Goal: Obtain resource: Download file/media

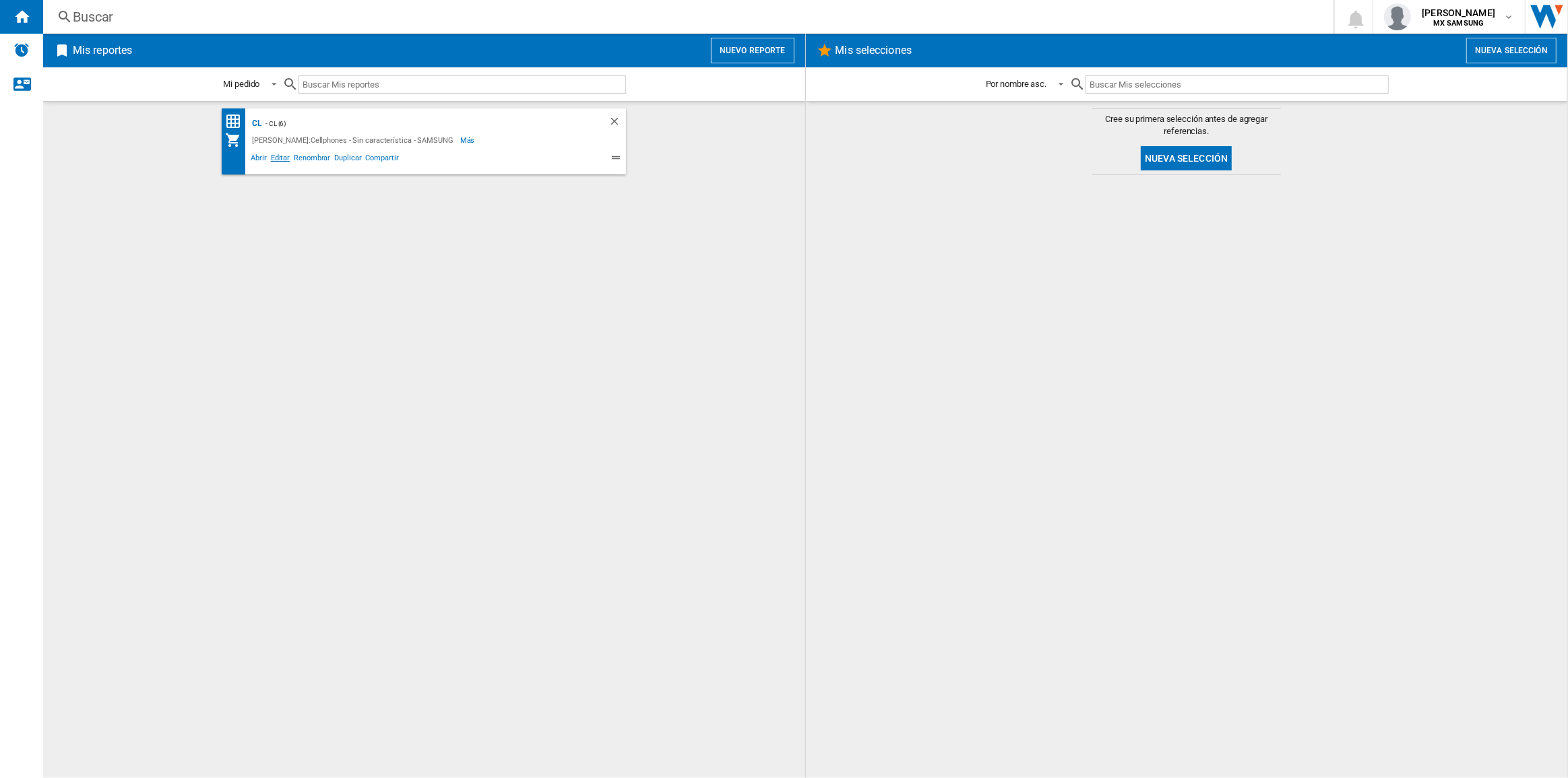
click at [272, 158] on span "Editar" at bounding box center [281, 159] width 23 height 16
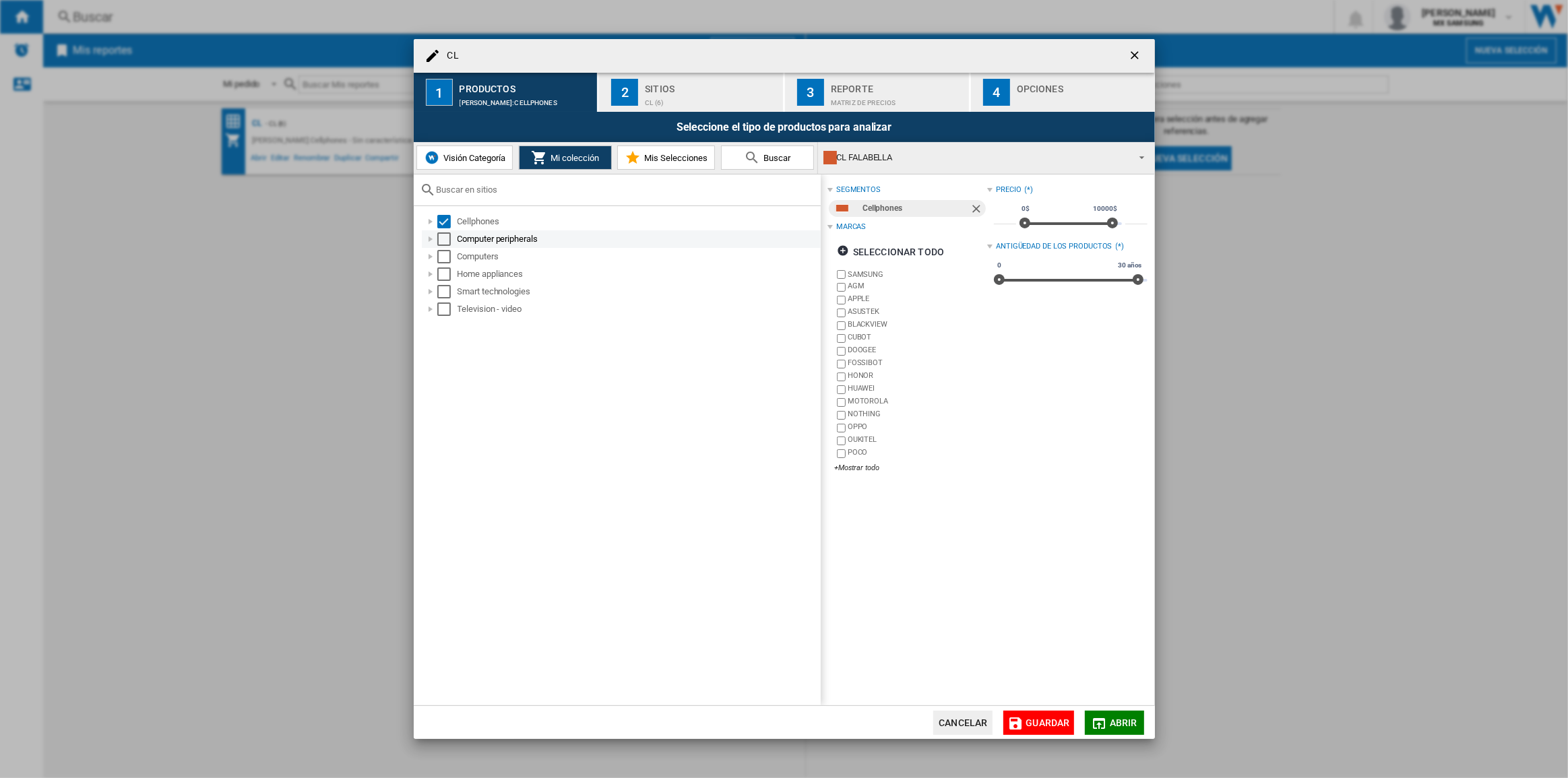
click at [477, 240] on div "Computer peripherals" at bounding box center [638, 239] width 361 height 13
click at [443, 289] on div "Select" at bounding box center [444, 292] width 13 height 13
click at [845, 490] on div "+Mostrar todo" at bounding box center [911, 487] width 153 height 11
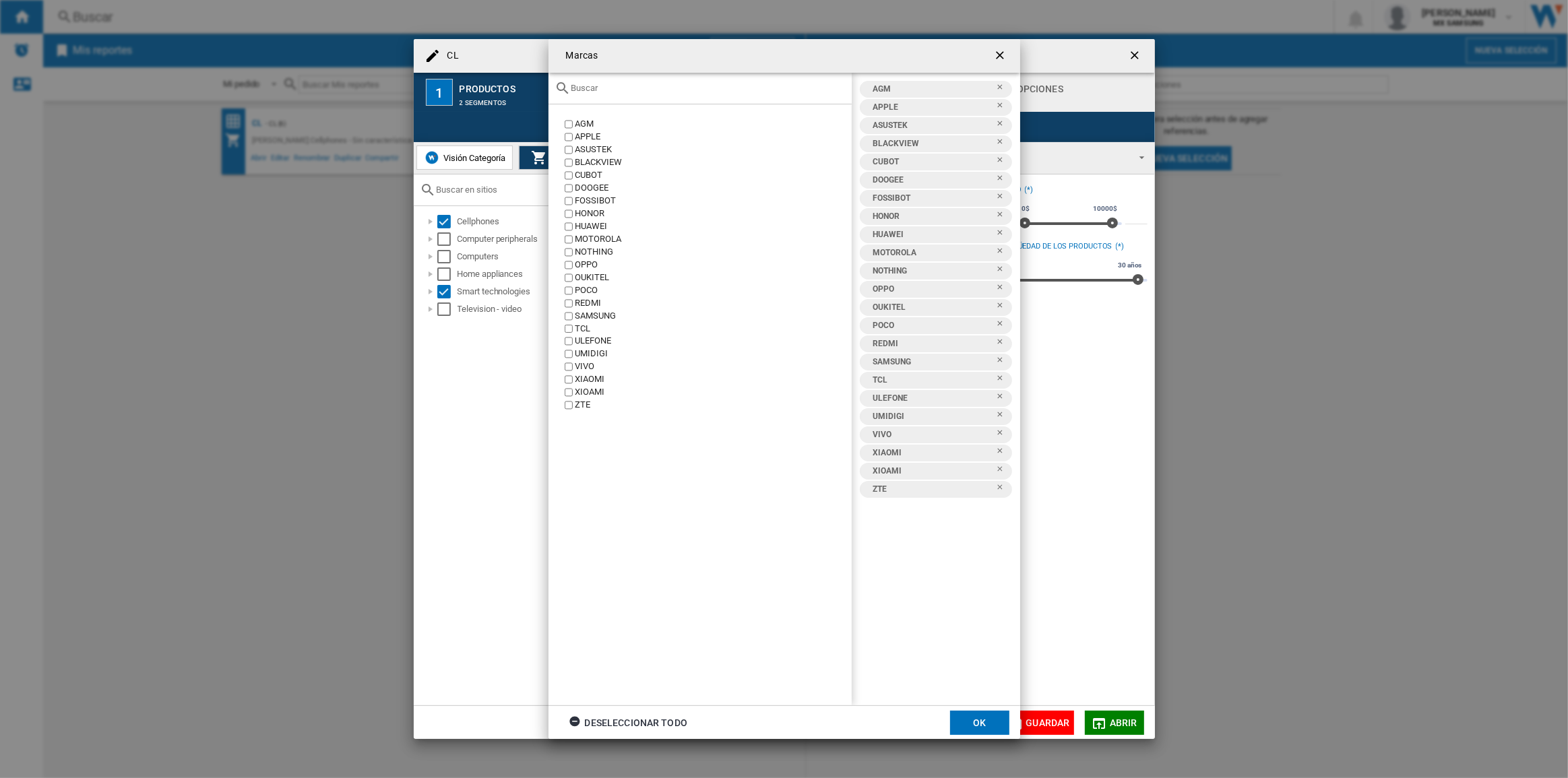
click at [997, 51] on ng-md-icon "getI18NText('BUTTONS.CLOSE_DIALOG')" at bounding box center [1001, 57] width 16 height 16
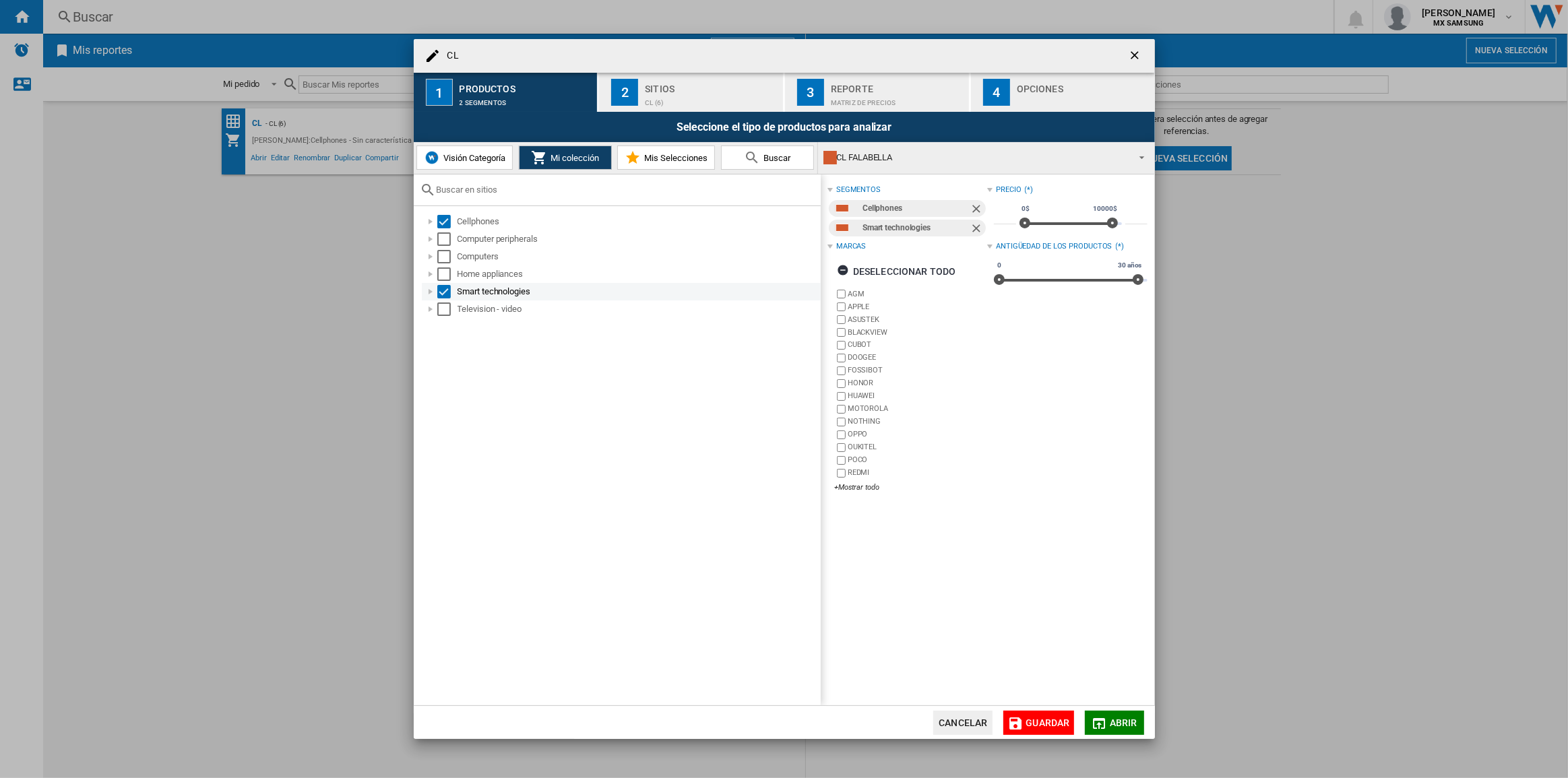
click at [444, 292] on div "Select" at bounding box center [444, 292] width 13 height 13
click at [469, 270] on div "Home appliances" at bounding box center [638, 275] width 361 height 13
click at [494, 265] on div "Home appliances" at bounding box center [621, 274] width 399 height 17
click at [426, 254] on div at bounding box center [430, 256] width 13 height 13
click at [492, 273] on div "Tecnologia" at bounding box center [646, 275] width 347 height 13
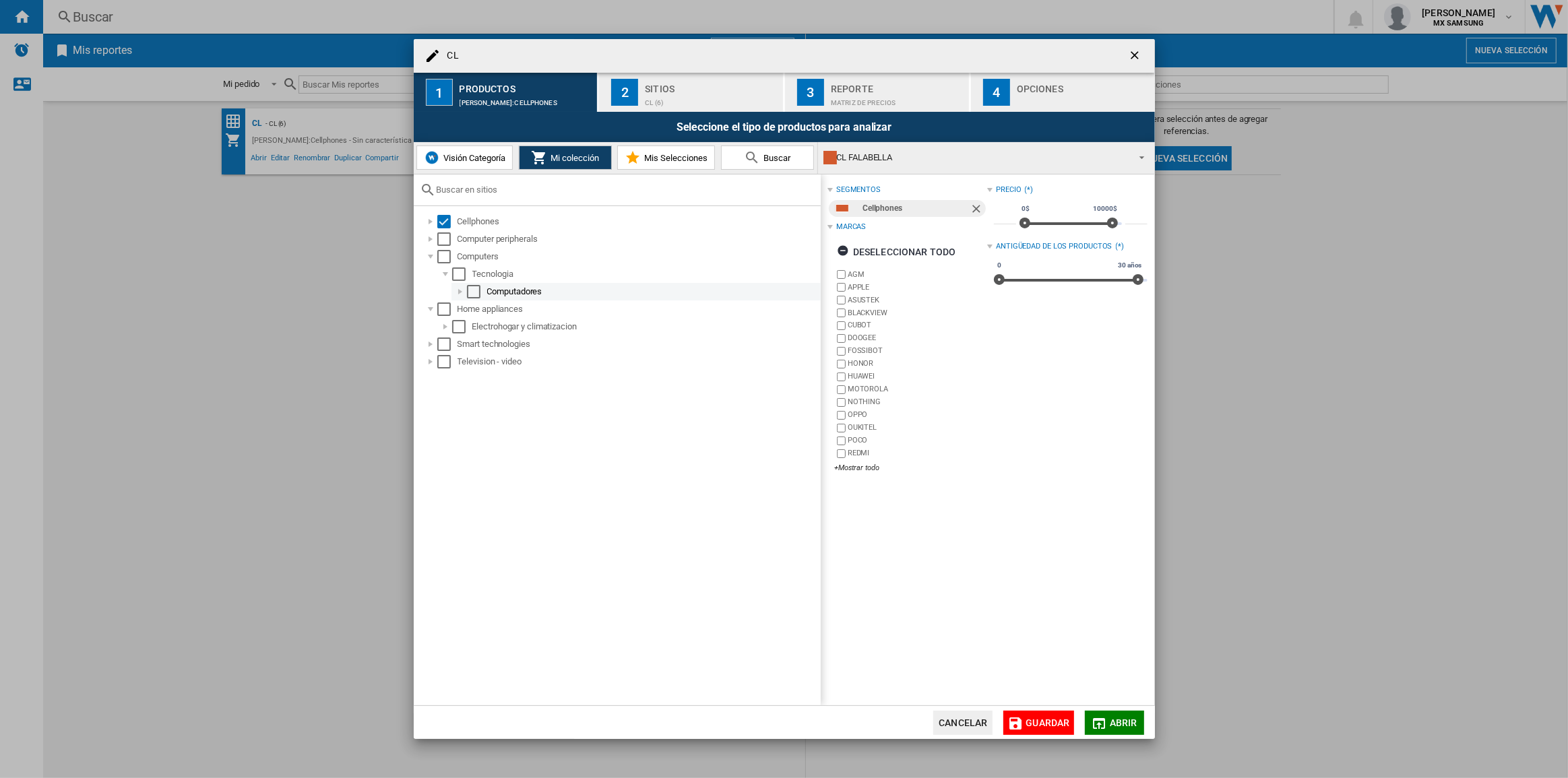
click at [505, 286] on div "Computadores" at bounding box center [652, 292] width 331 height 13
click at [489, 362] on div "Select" at bounding box center [489, 362] width 13 height 13
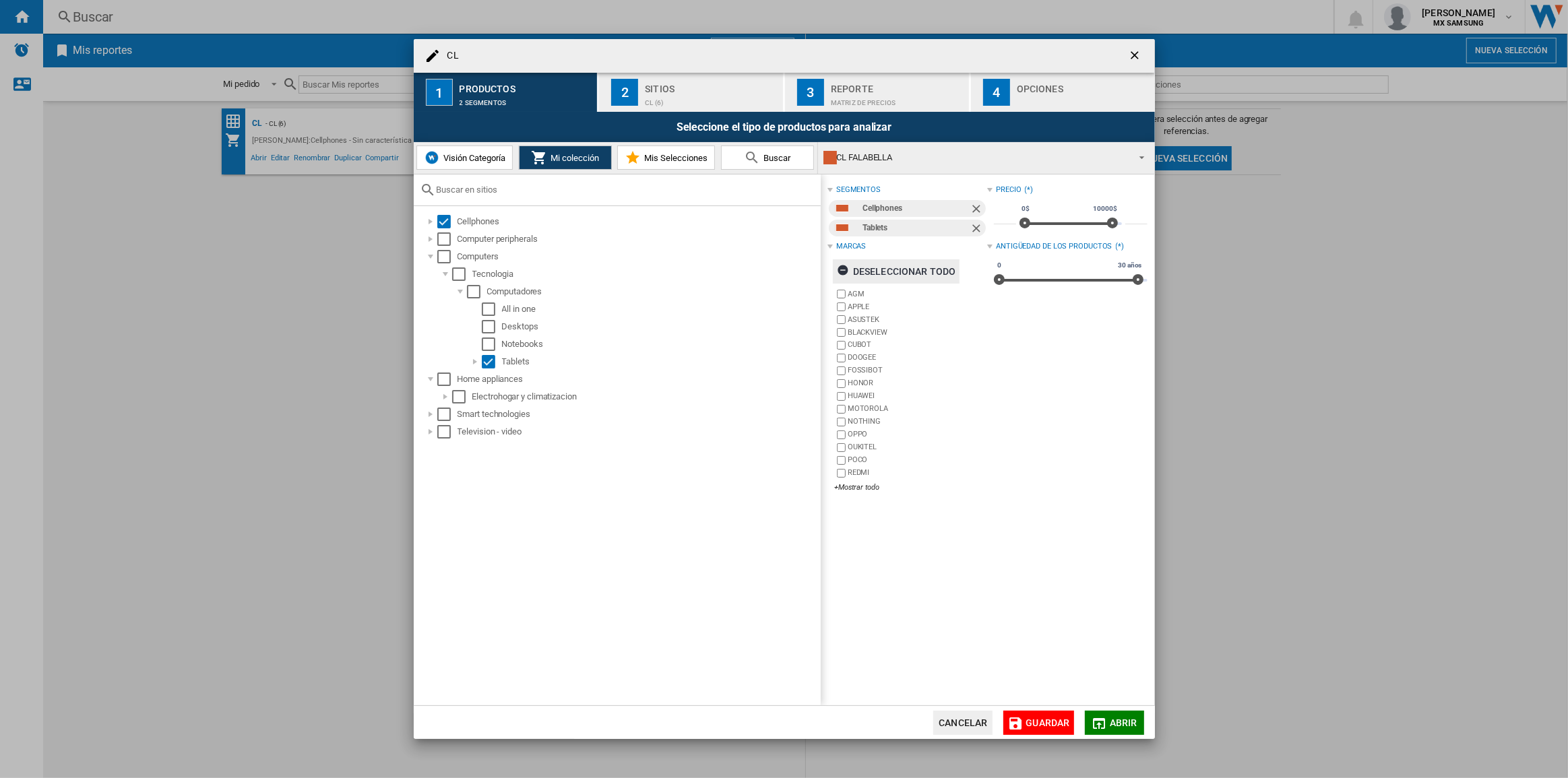
click at [842, 270] on ng-md-icon "button" at bounding box center [845, 272] width 16 height 16
click at [1103, 719] on md-icon "button" at bounding box center [1099, 723] width 16 height 16
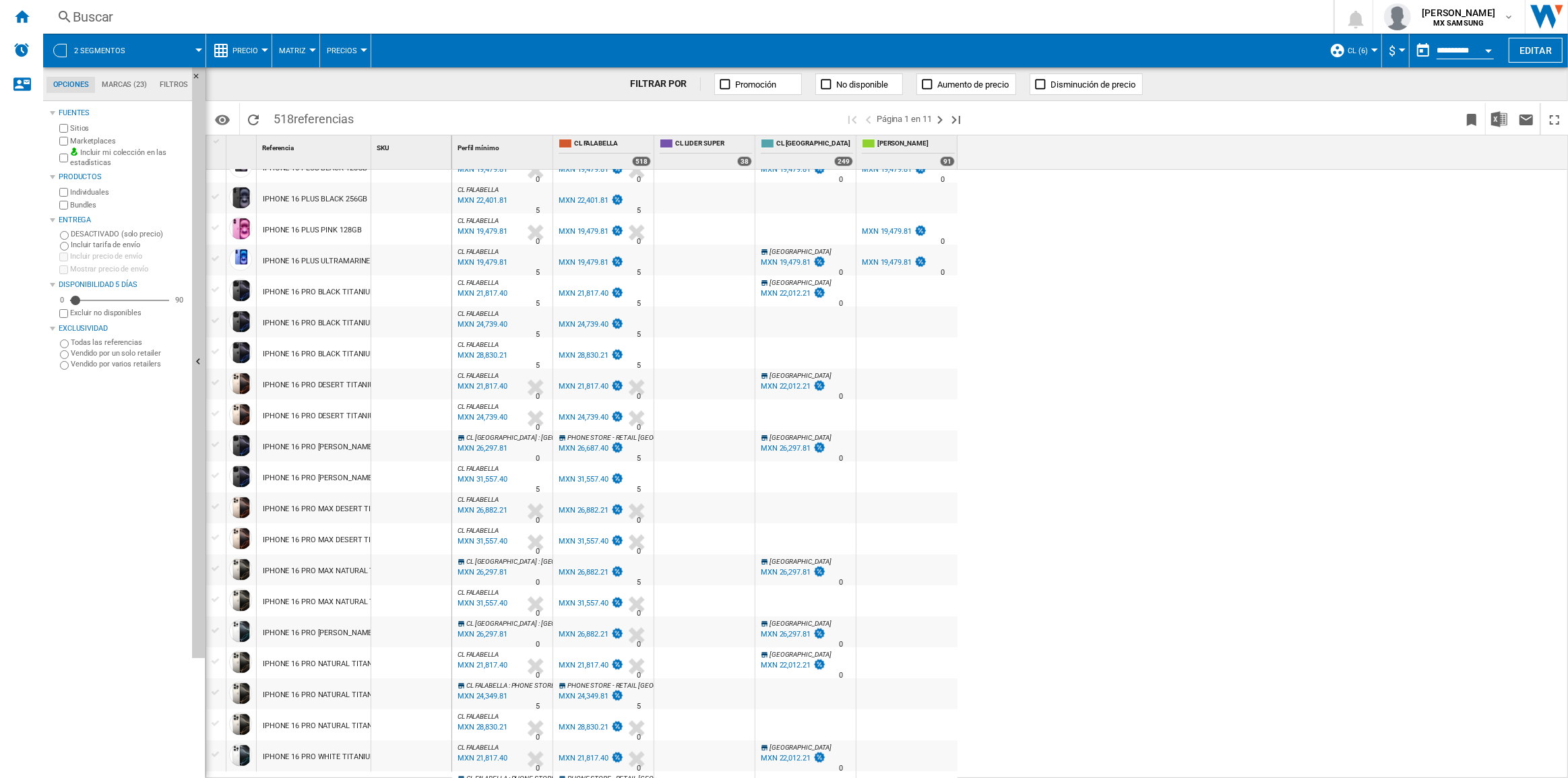
scroll to position [974, 0]
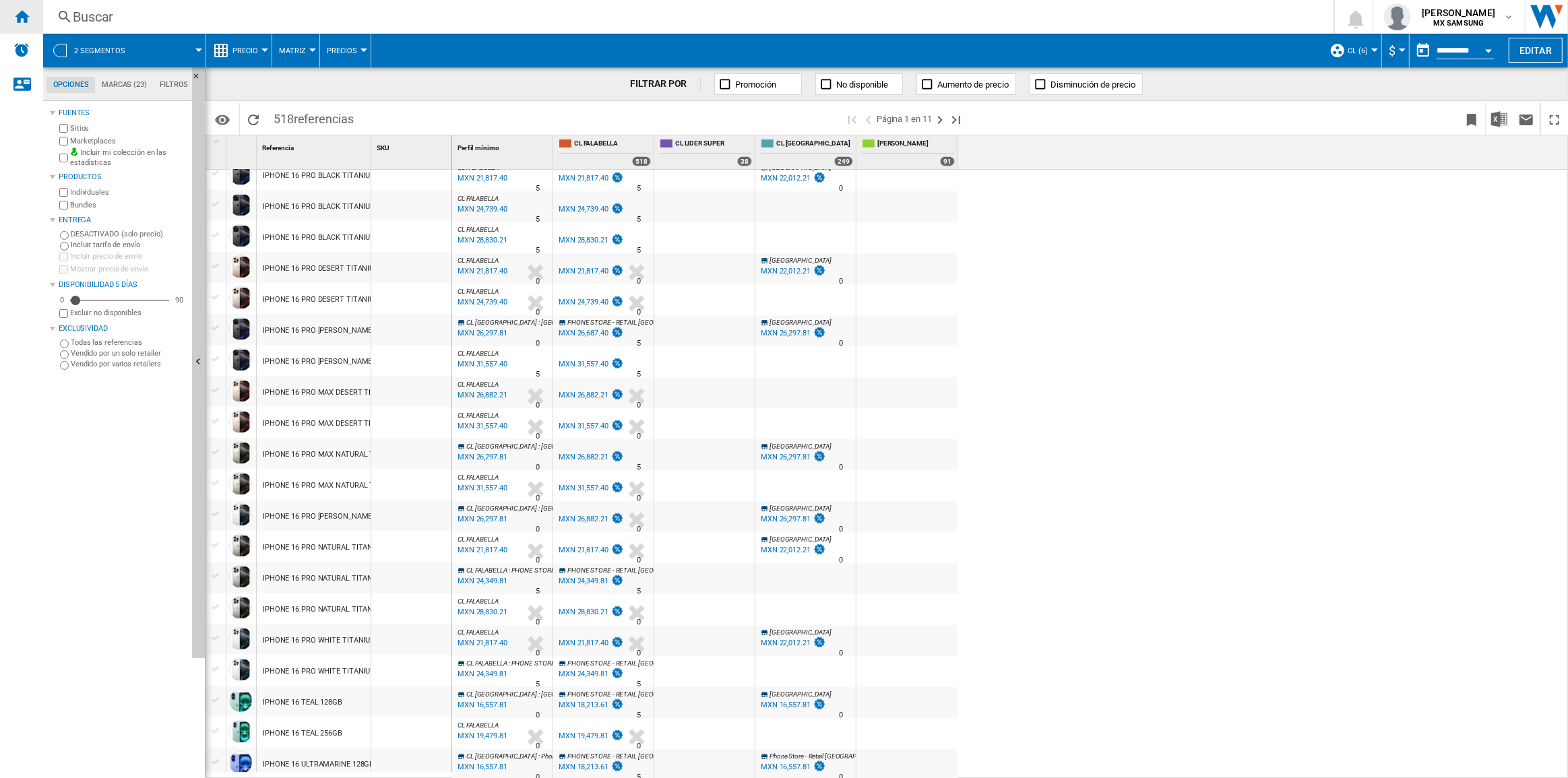
click at [22, 18] on ng-md-icon "Inicio" at bounding box center [21, 15] width 16 height 16
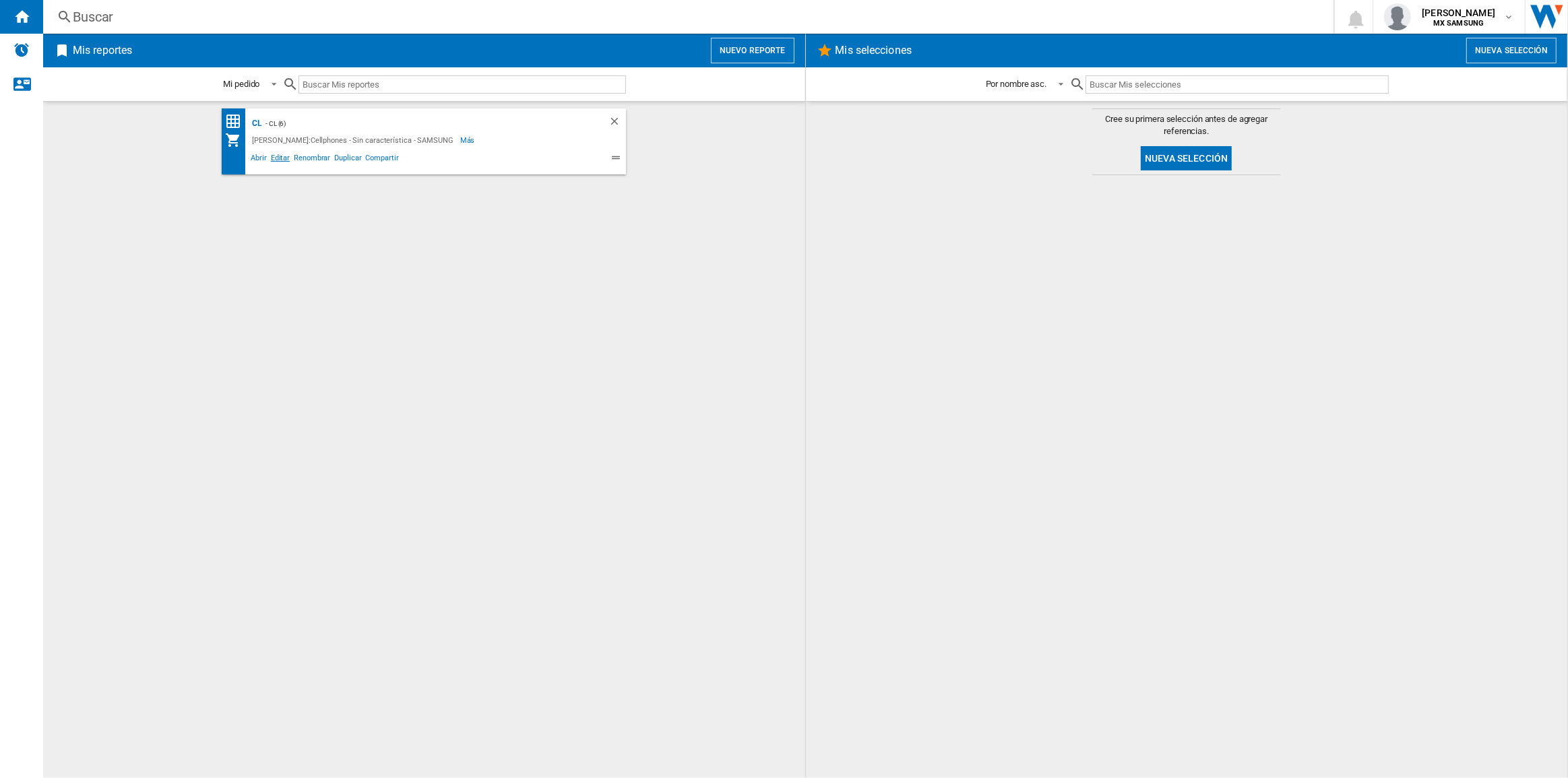
click at [275, 157] on span "Editar" at bounding box center [281, 159] width 23 height 16
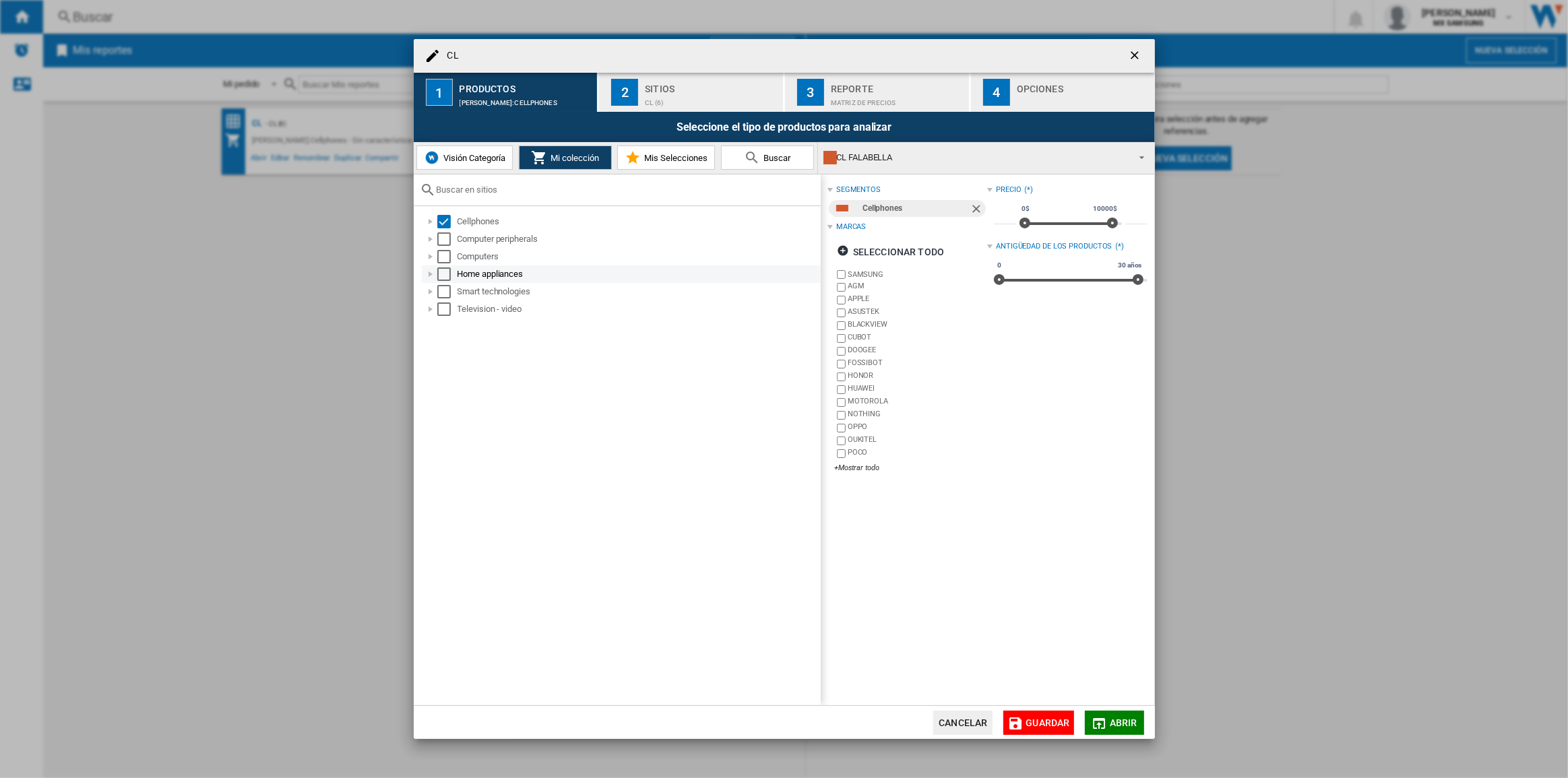
click at [428, 274] on div "CL 1 ..." at bounding box center [430, 275] width 13 height 13
click at [426, 265] on div "Home appliances" at bounding box center [621, 274] width 399 height 17
click at [428, 256] on div "CL 1 ..." at bounding box center [430, 256] width 13 height 13
click at [442, 276] on div "CL 1 ..." at bounding box center [446, 275] width 13 height 13
click at [464, 292] on div "CL 1 ..." at bounding box center [460, 292] width 13 height 13
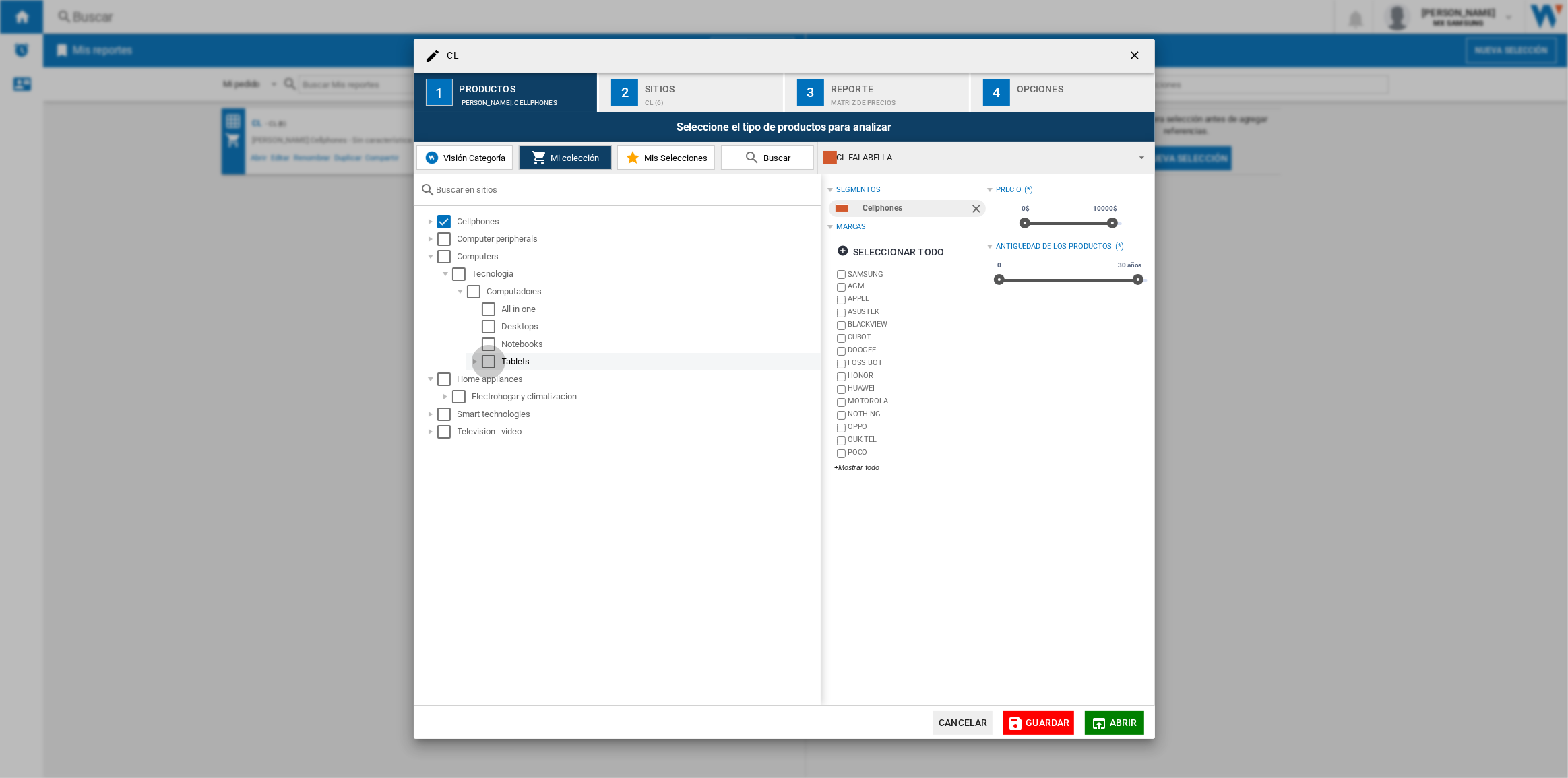
click at [487, 356] on div "Select" at bounding box center [489, 362] width 13 height 13
click at [472, 358] on div "CL 1 ..." at bounding box center [476, 362] width 13 height 13
click at [862, 491] on div "+Mostrar todo" at bounding box center [911, 487] width 153 height 11
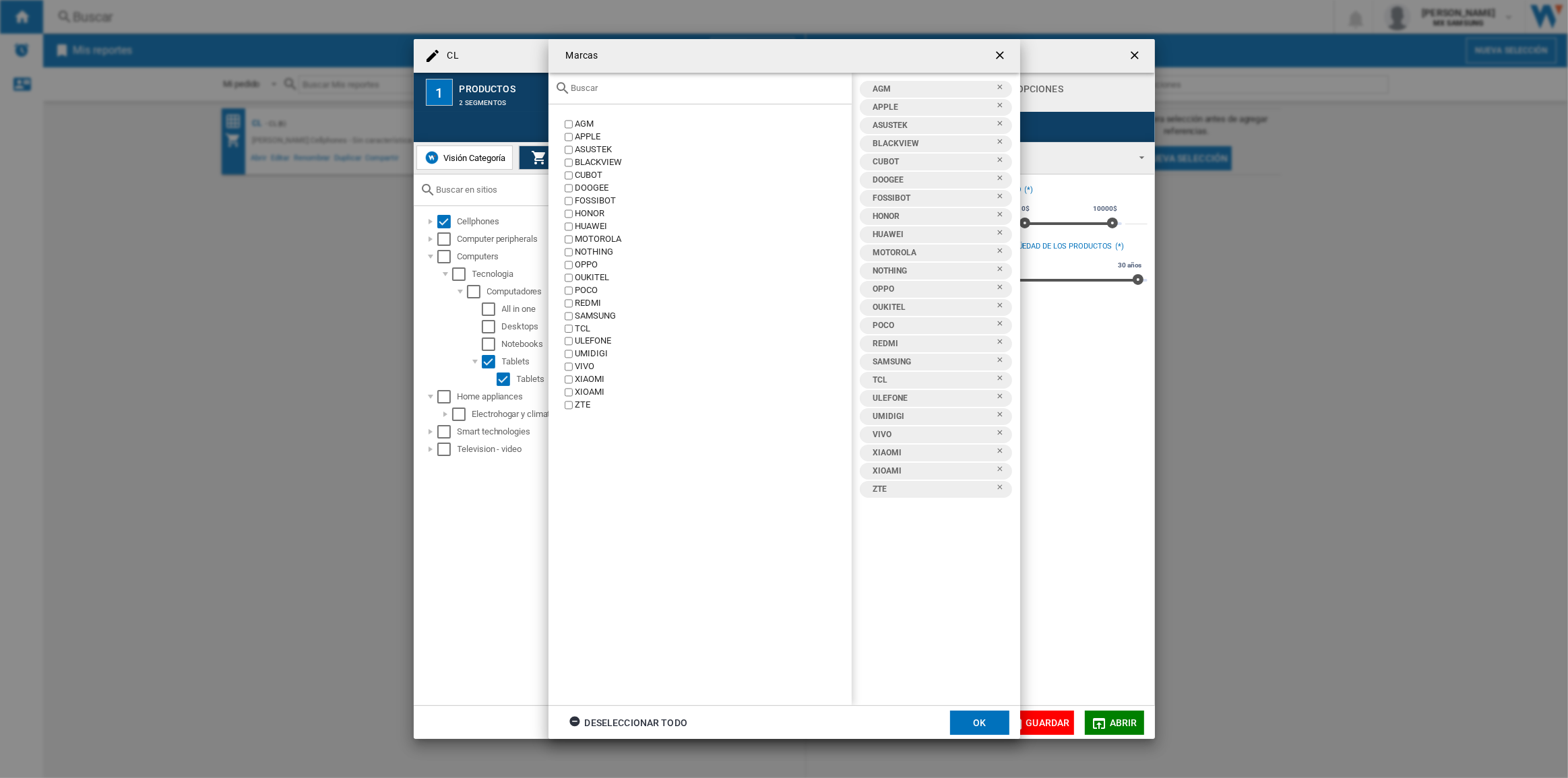
click at [566, 128] on label "AGM" at bounding box center [707, 124] width 290 height 12
click at [1008, 51] on ng-md-icon "getI18NText('BUTTONS.CLOSE_DIALOG')" at bounding box center [1001, 57] width 16 height 16
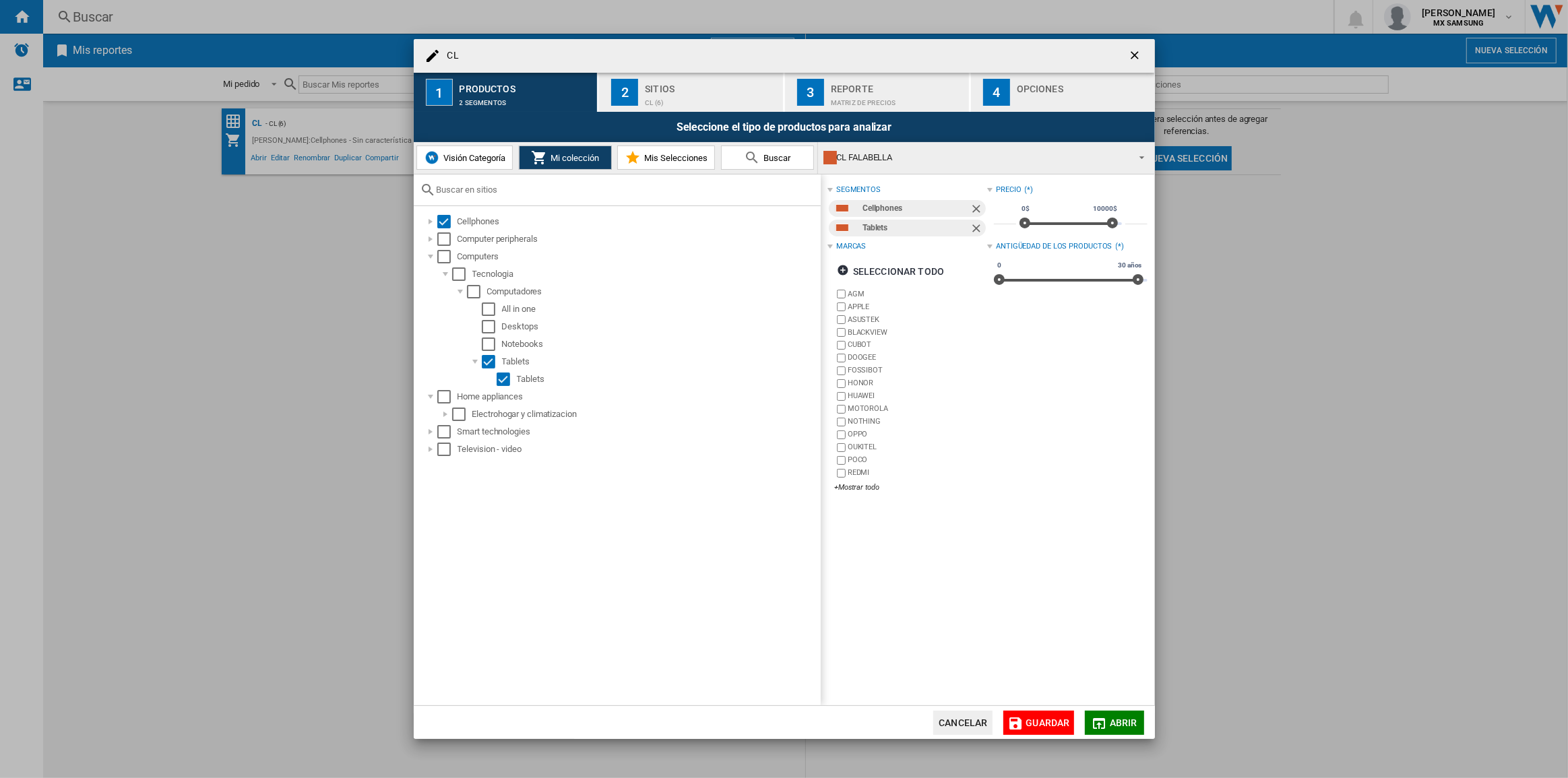
click at [836, 458] on label "POCO" at bounding box center [911, 460] width 153 height 12
click at [846, 484] on div "+Mostrar todo" at bounding box center [911, 487] width 153 height 11
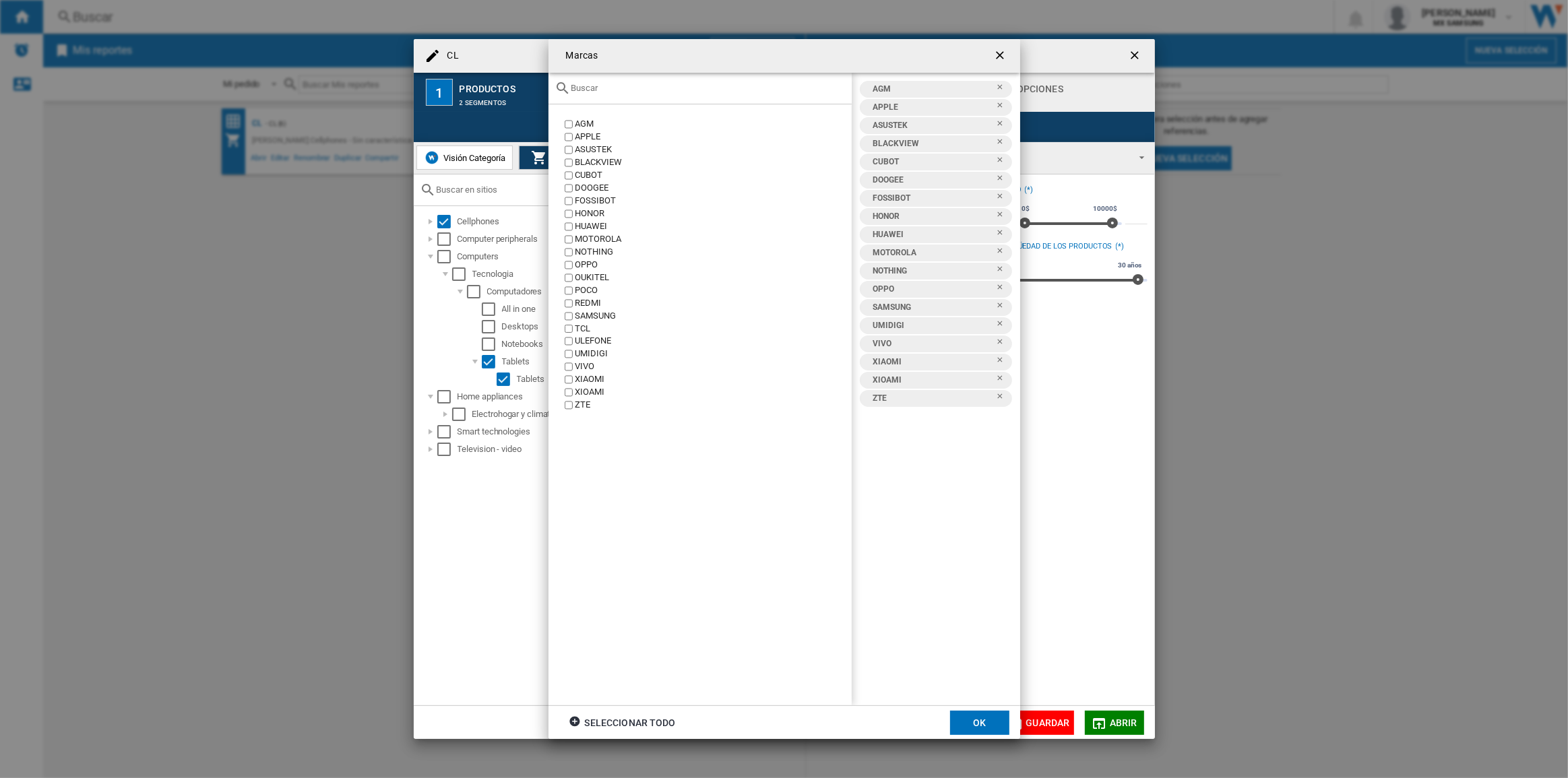
click at [571, 348] on label "UMIDIGI" at bounding box center [707, 353] width 290 height 12
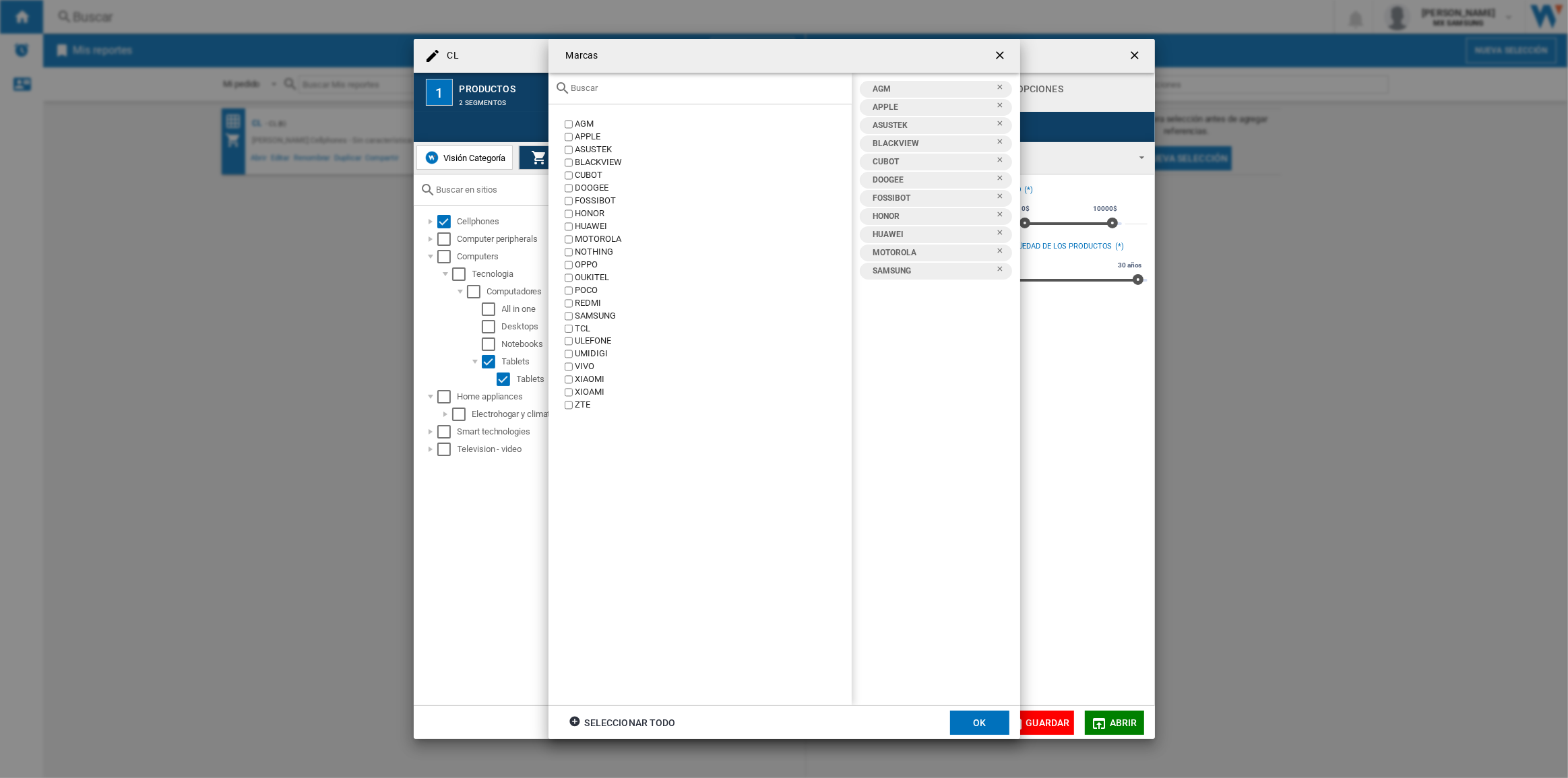
click at [568, 233] on label "MOTOROLA" at bounding box center [707, 239] width 290 height 12
click at [569, 218] on label "HONOR" at bounding box center [707, 213] width 290 height 12
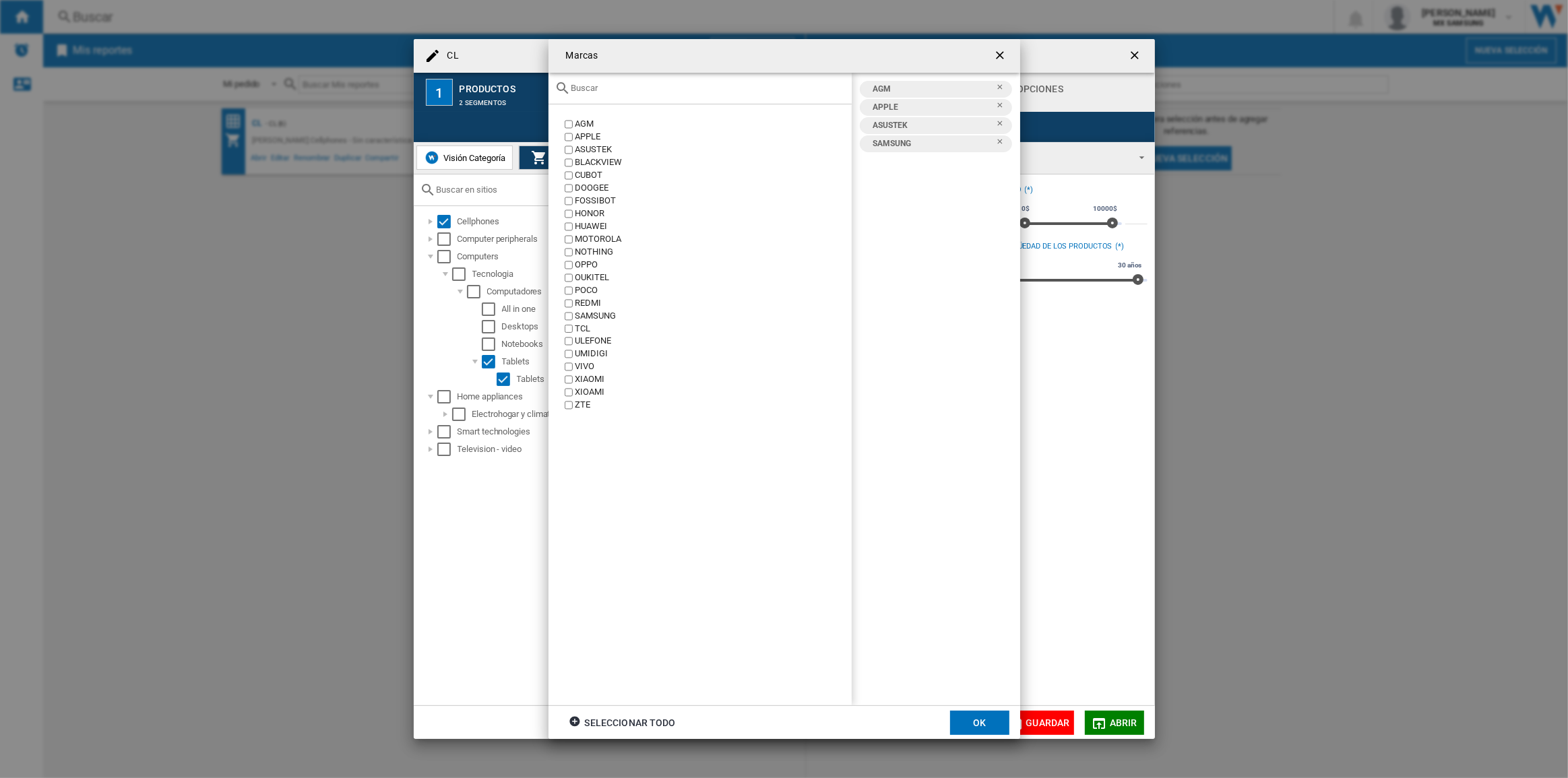
click at [567, 155] on label "ASUSTEK" at bounding box center [707, 149] width 290 height 12
click at [566, 128] on label "AGM" at bounding box center [707, 124] width 290 height 12
click at [986, 716] on button "OK" at bounding box center [980, 722] width 60 height 24
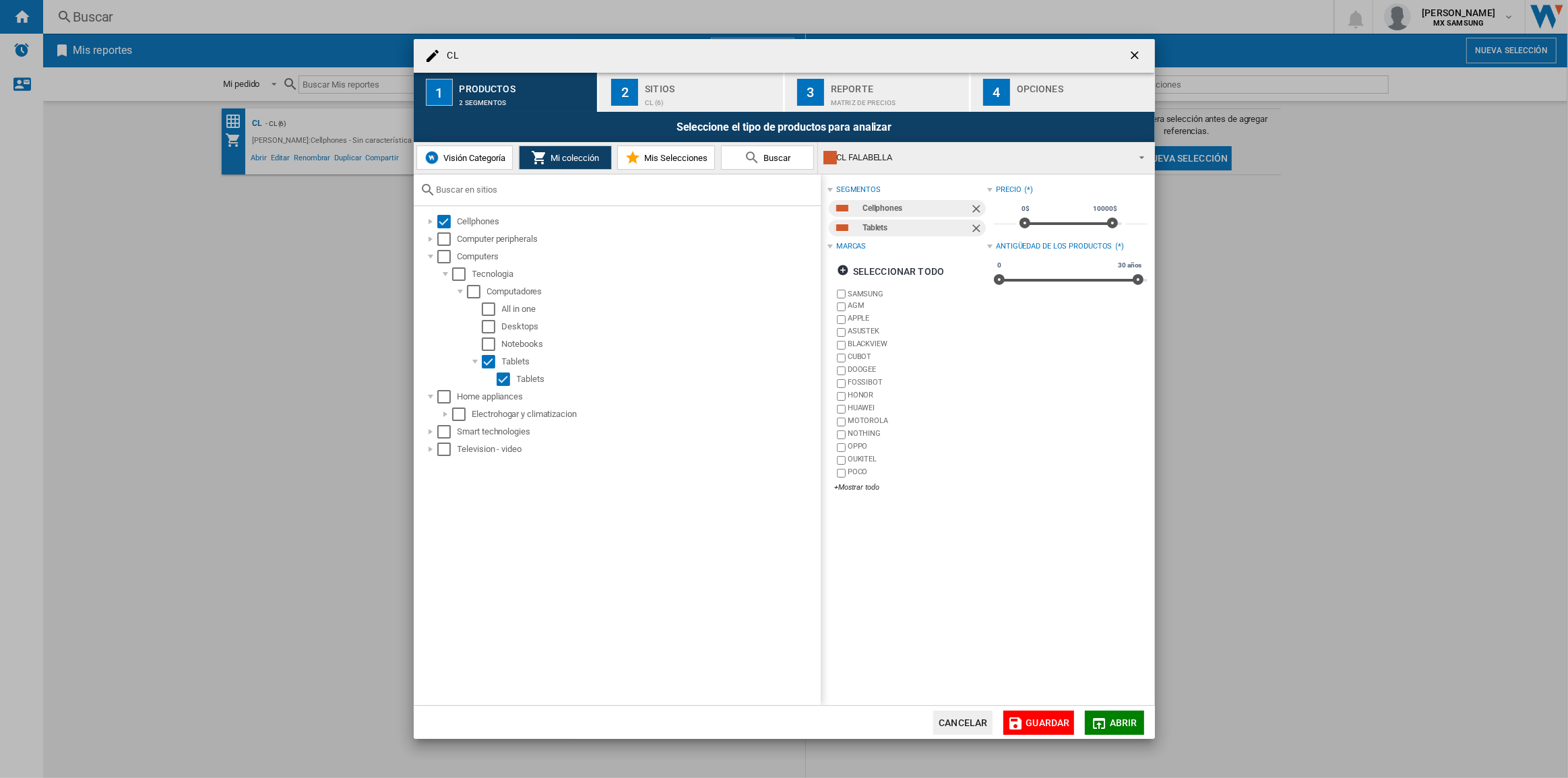
click at [1017, 721] on md-icon "CL 1 ..." at bounding box center [1016, 723] width 16 height 16
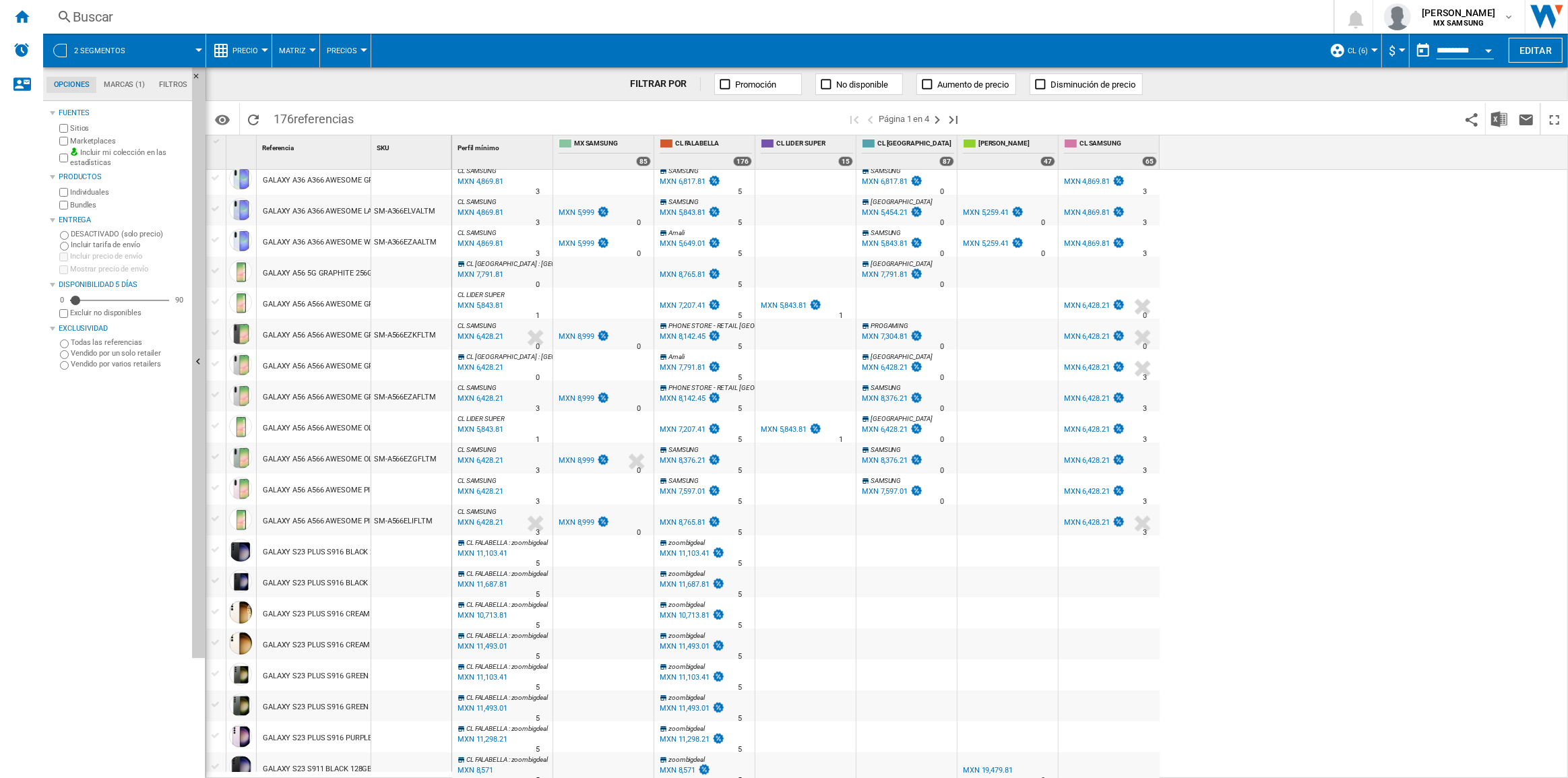
scroll to position [918, 0]
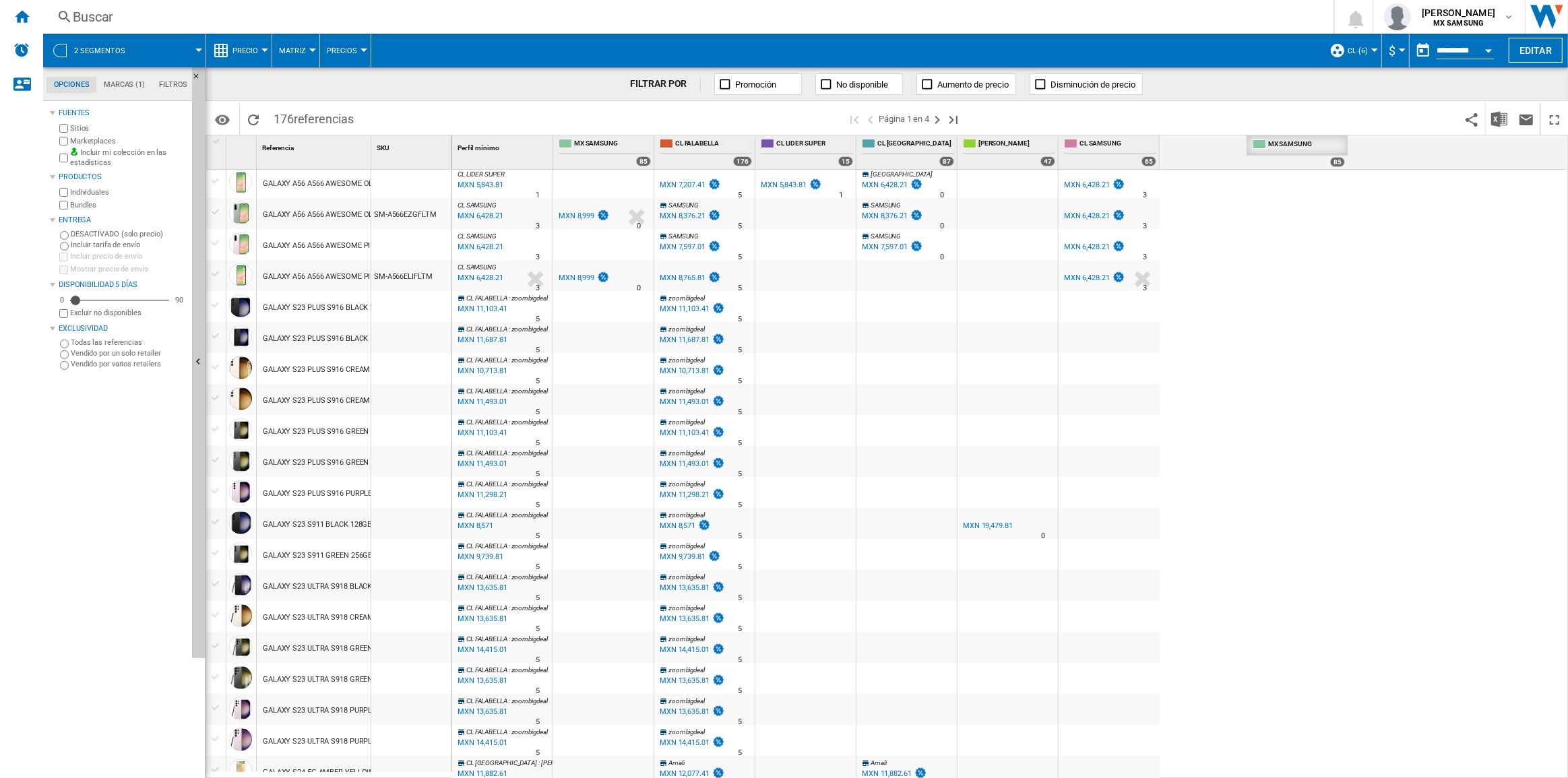
drag, startPoint x: 594, startPoint y: 141, endPoint x: 1287, endPoint y: 163, distance: 693.3
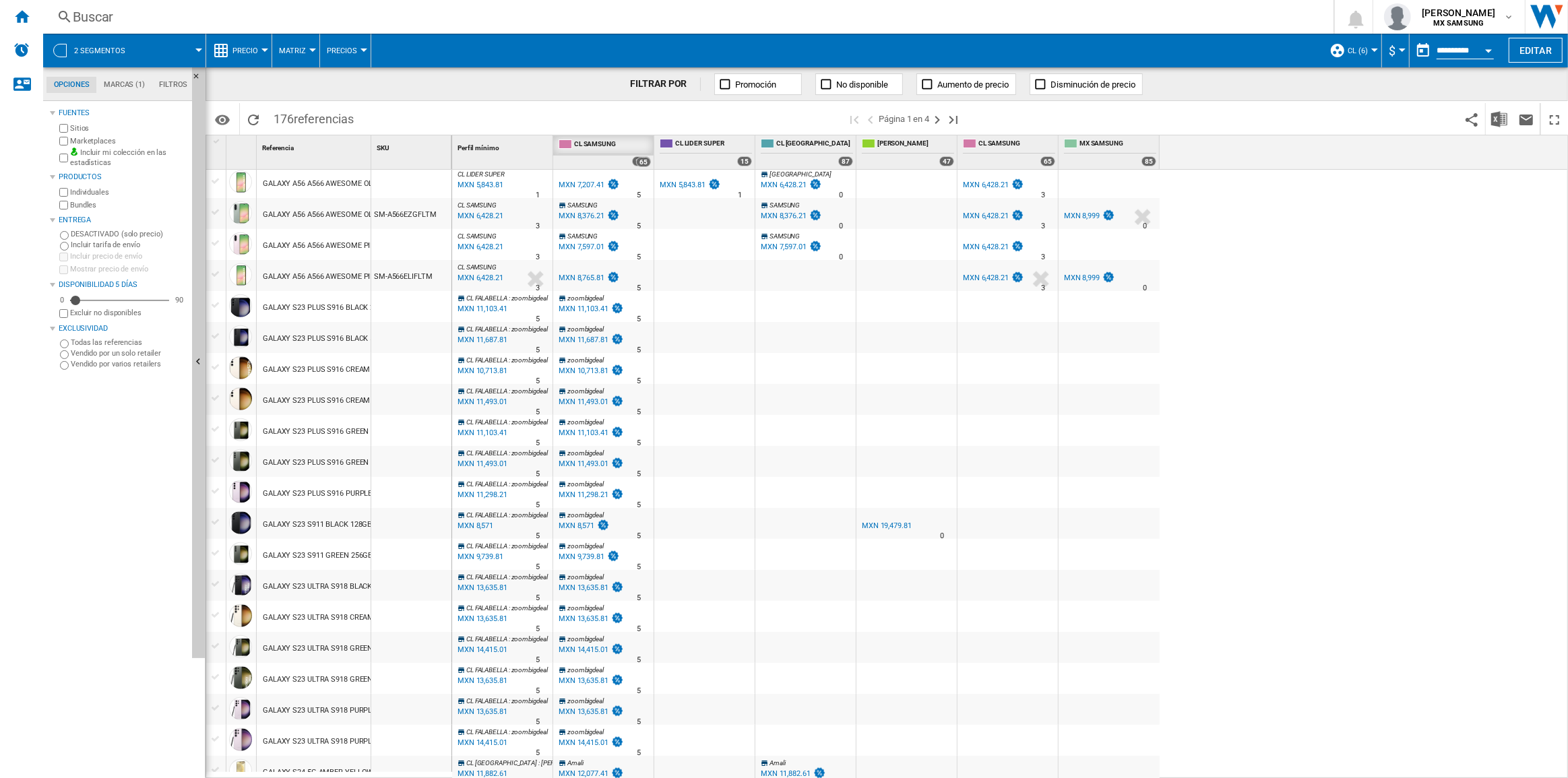
drag, startPoint x: 986, startPoint y: 148, endPoint x: 593, endPoint y: 160, distance: 393.2
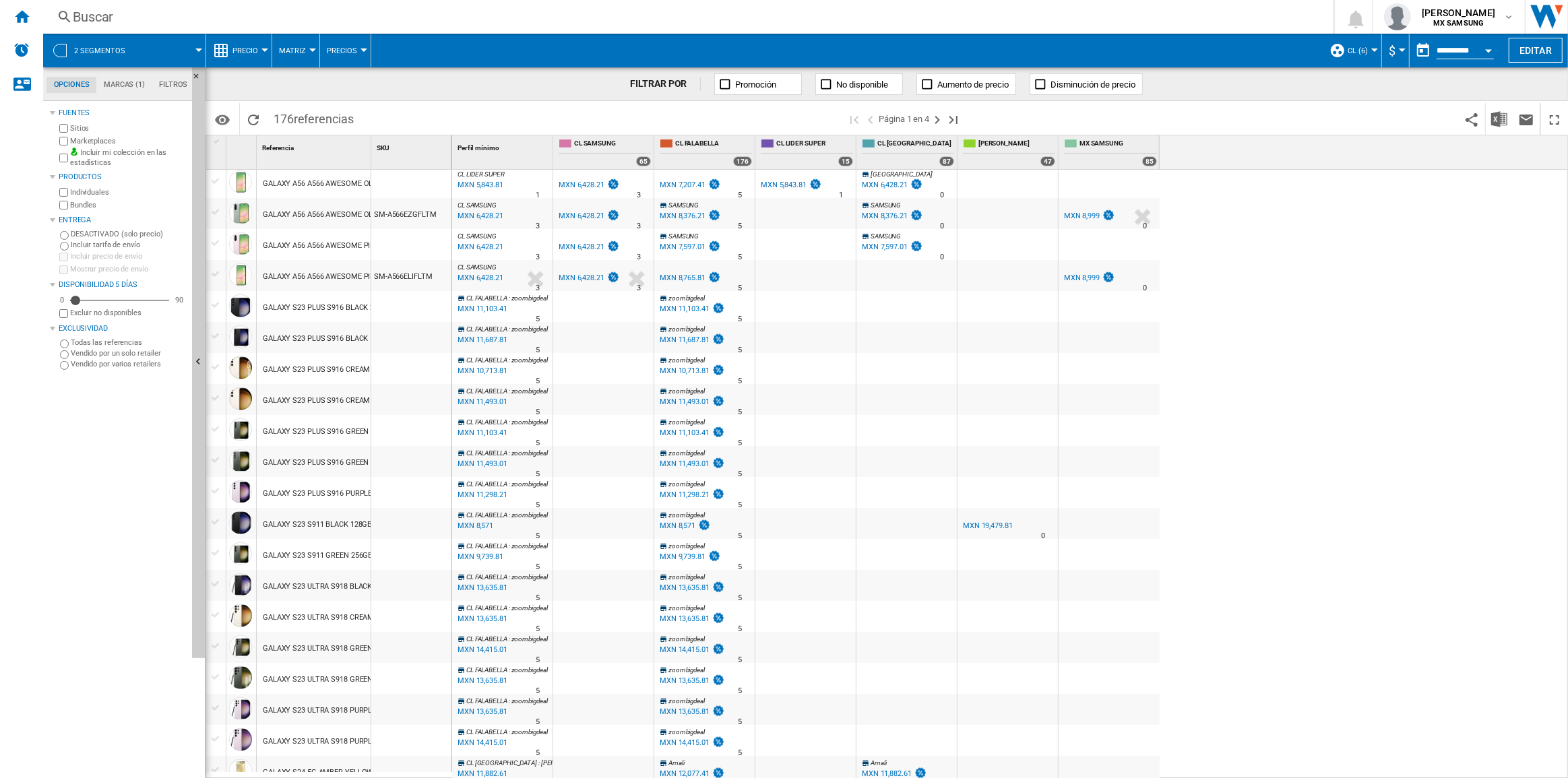
scroll to position [796, 0]
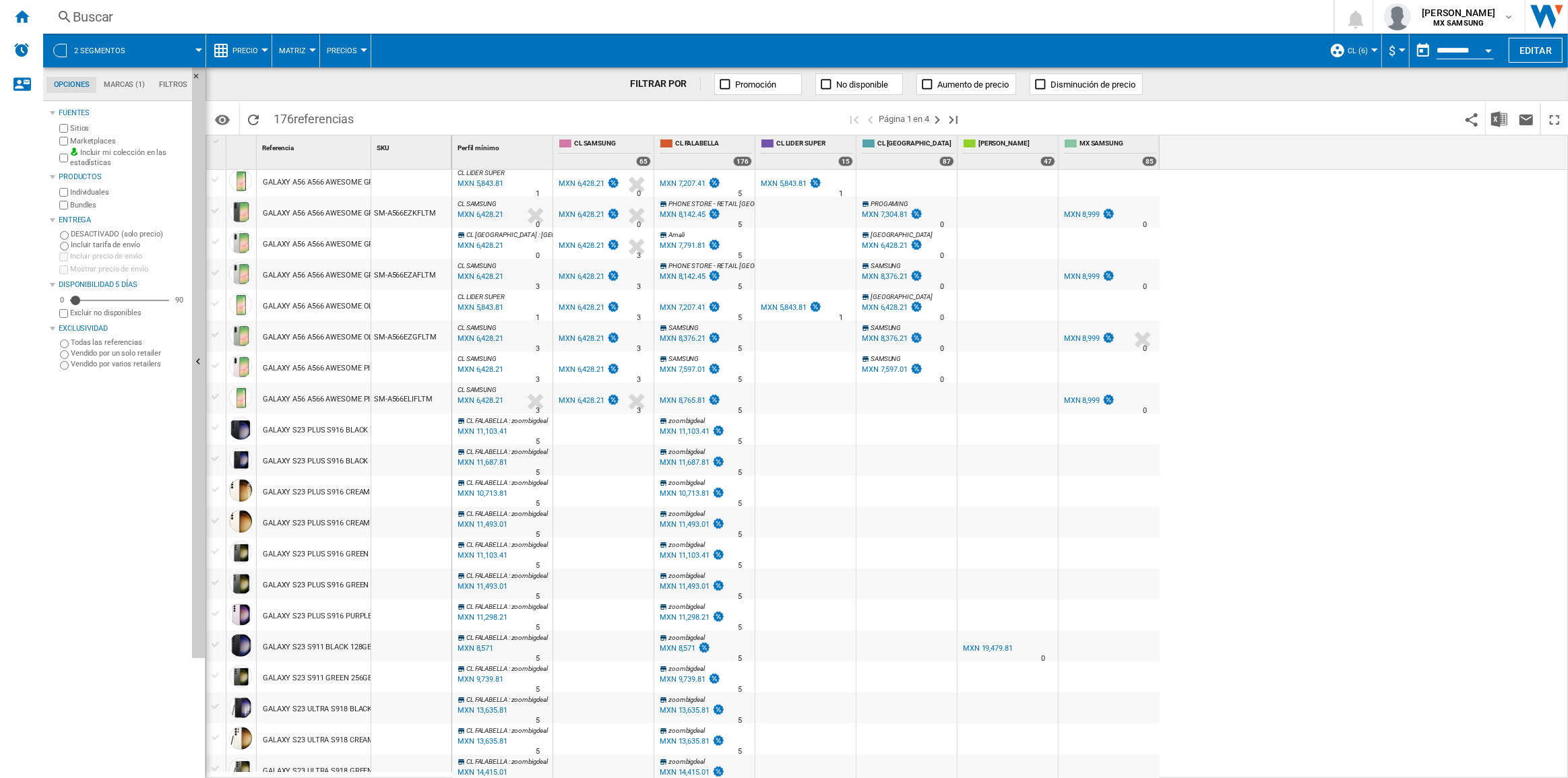
click at [1389, 54] on span "$" at bounding box center [1392, 51] width 7 height 14
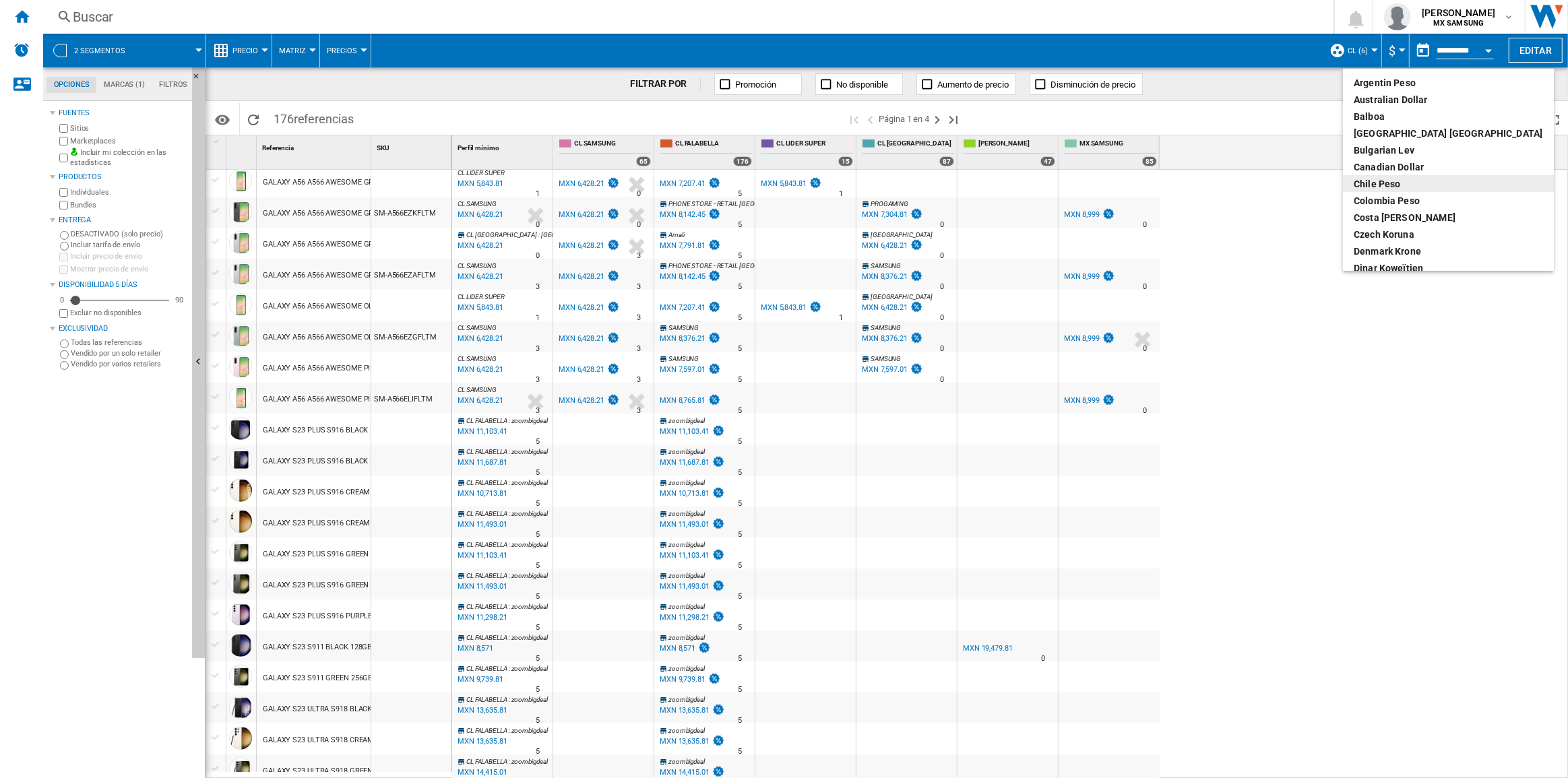
click at [1398, 182] on div "Chile Peso" at bounding box center [1448, 184] width 189 height 13
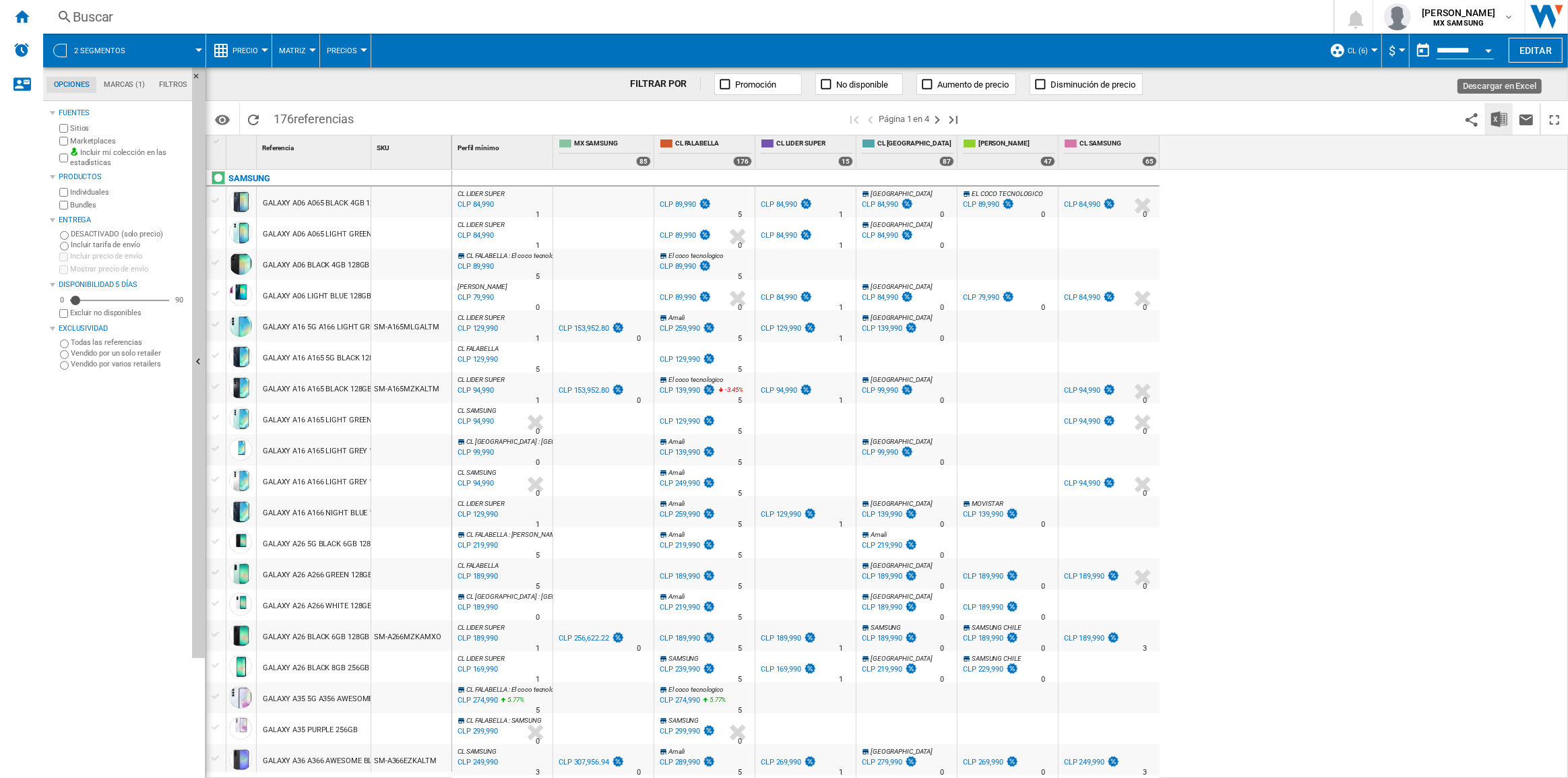
click at [1500, 112] on img "Descargar en Excel" at bounding box center [1500, 119] width 16 height 16
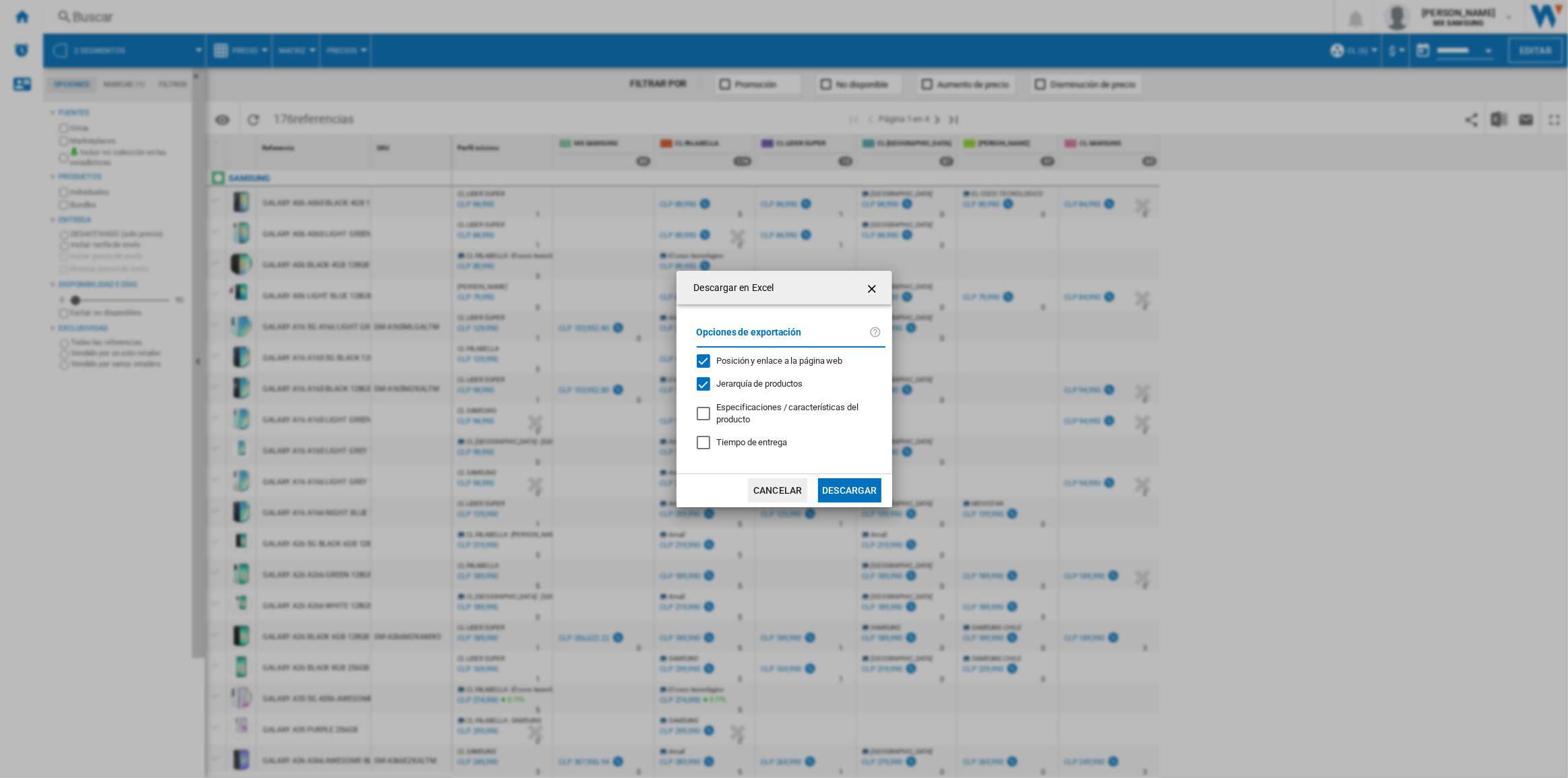
click at [835, 485] on button "Descargar" at bounding box center [849, 490] width 62 height 24
